Goal: Check status

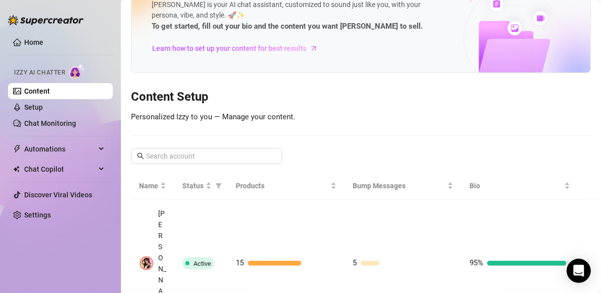
scroll to position [36, 0]
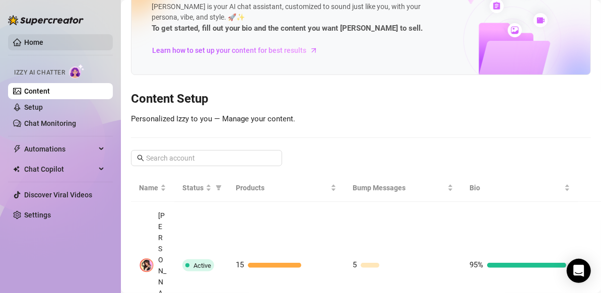
click at [43, 41] on link "Home" at bounding box center [33, 42] width 19 height 8
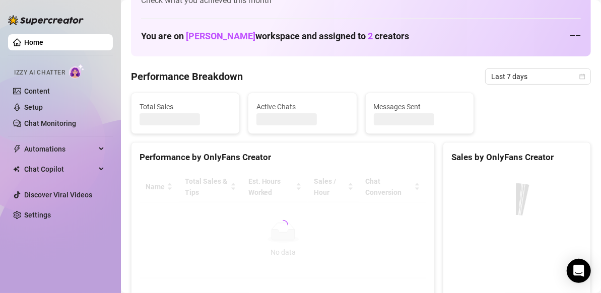
click at [25, 38] on link "Home" at bounding box center [33, 42] width 19 height 8
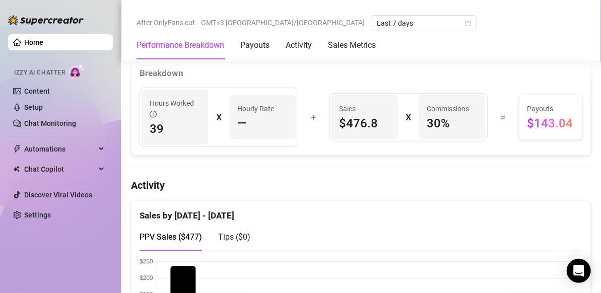
scroll to position [382, 0]
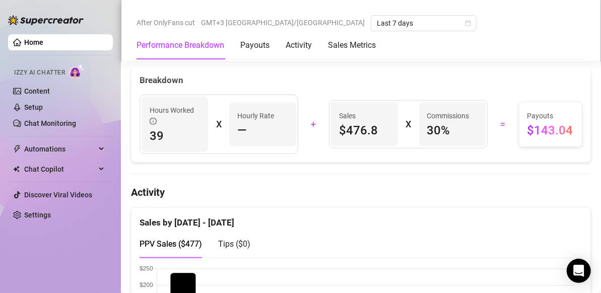
click at [506, 193] on h4 "Activity" at bounding box center [361, 192] width 460 height 14
click at [500, 185] on h4 "Activity" at bounding box center [361, 192] width 460 height 14
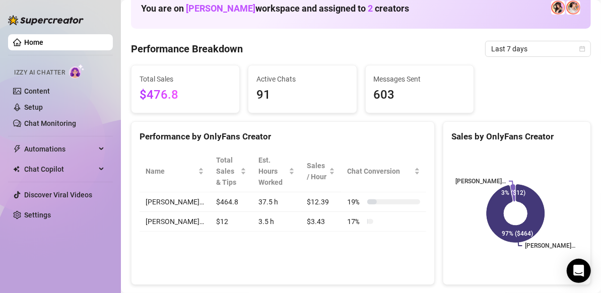
scroll to position [0, 0]
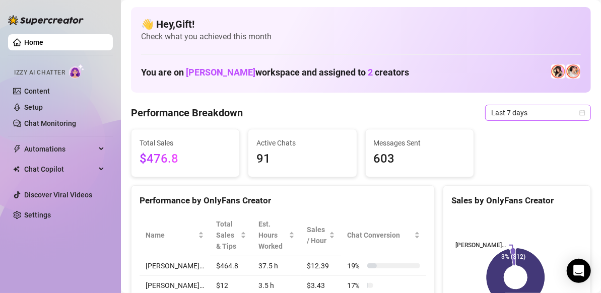
click at [579, 112] on icon "calendar" at bounding box center [582, 113] width 6 height 6
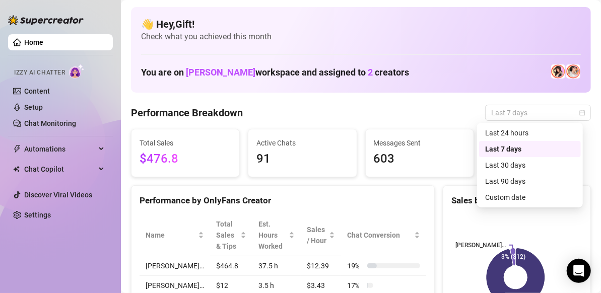
click at [538, 198] on div "Custom date" at bounding box center [530, 197] width 90 height 11
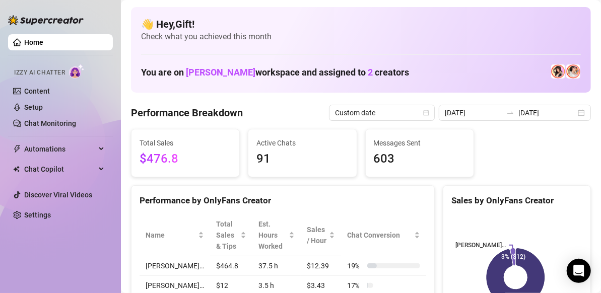
click at [496, 213] on div "[PERSON_NAME]… [PERSON_NAME]… 97% ($464) 3% ($12)" at bounding box center [516, 277] width 147 height 142
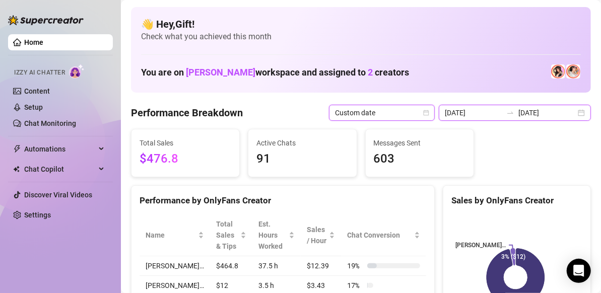
click at [562, 109] on input "[DATE]" at bounding box center [546, 112] width 57 height 11
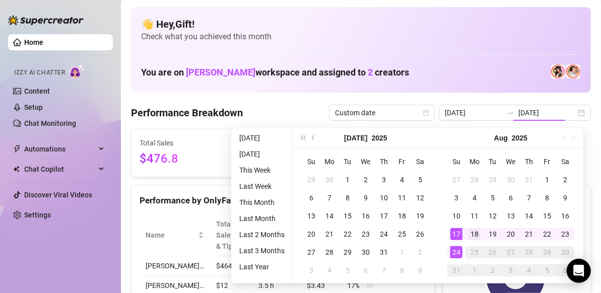
click at [472, 232] on div "18" at bounding box center [474, 234] width 12 height 12
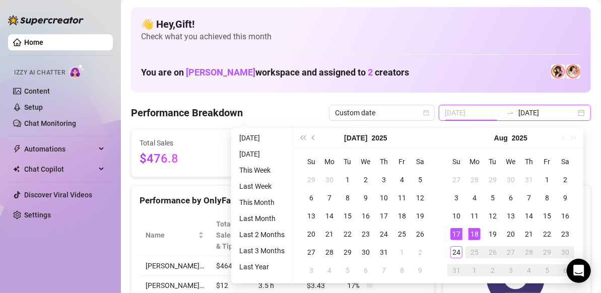
type input "[DATE]"
click at [455, 252] on div "24" at bounding box center [456, 252] width 12 height 12
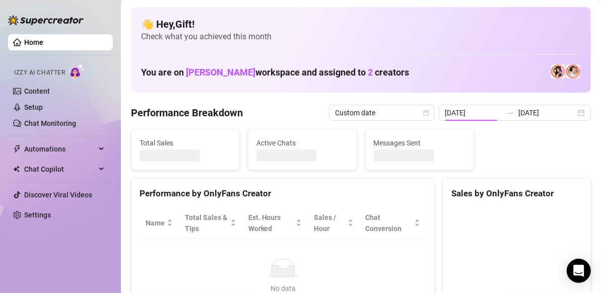
type input "[DATE]"
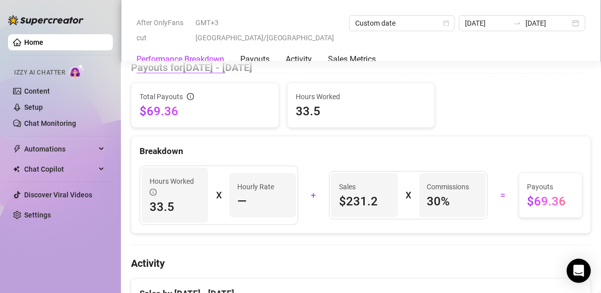
scroll to position [348, 0]
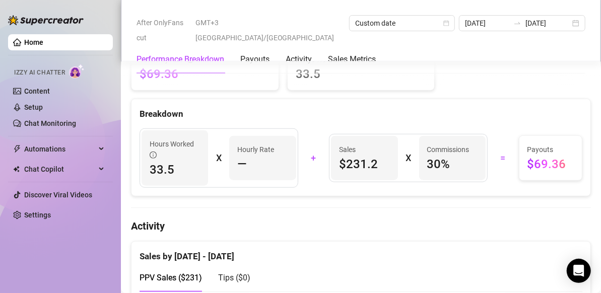
click at [540, 248] on div "Sales by [DATE] - [DATE]" at bounding box center [360, 253] width 443 height 22
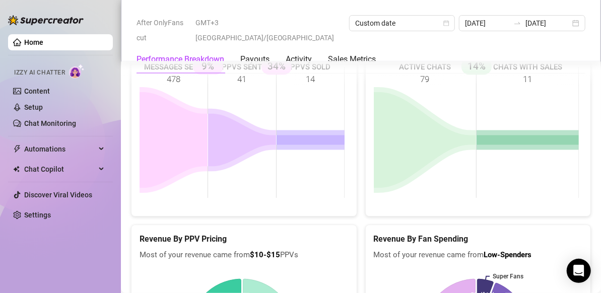
scroll to position [1825, 0]
